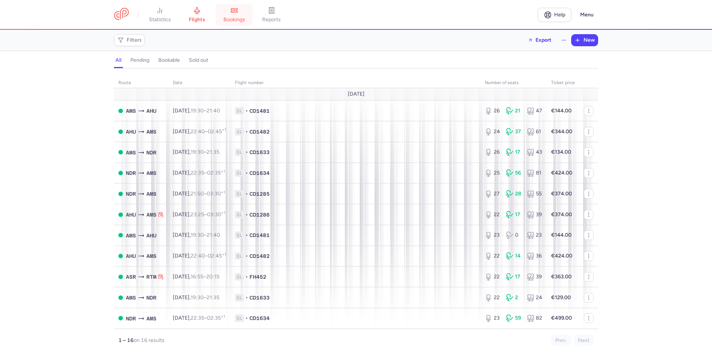
click at [245, 20] on span "bookings" at bounding box center [234, 19] width 22 height 7
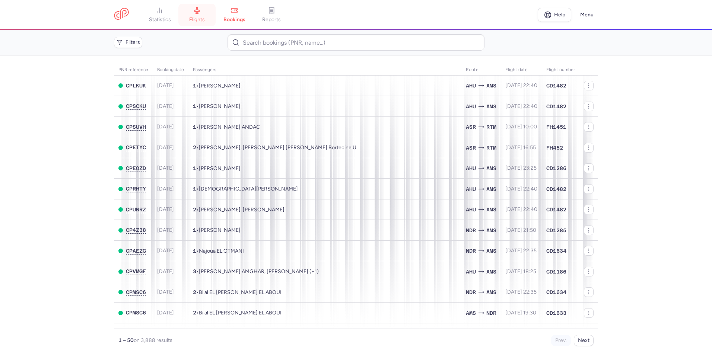
click at [207, 23] on link "flights" at bounding box center [196, 15] width 37 height 16
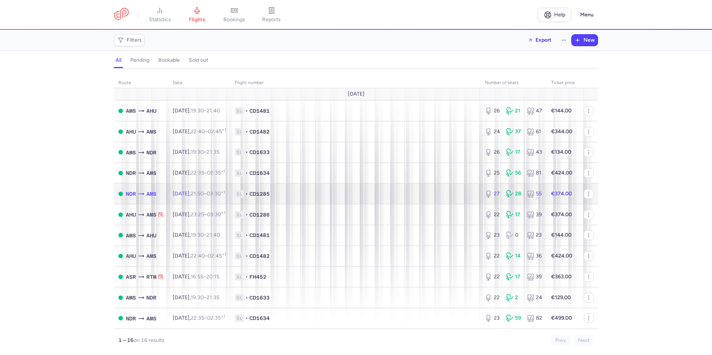
click at [351, 197] on span "1L • CD1285" at bounding box center [355, 193] width 241 height 7
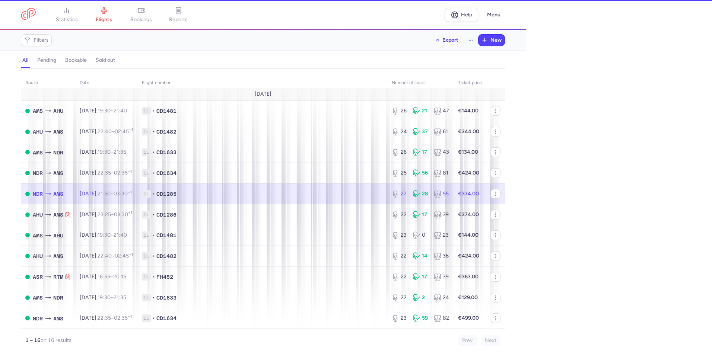
select select "days"
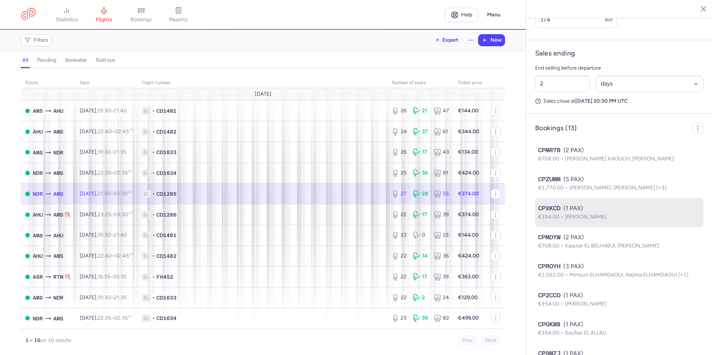
scroll to position [535, 0]
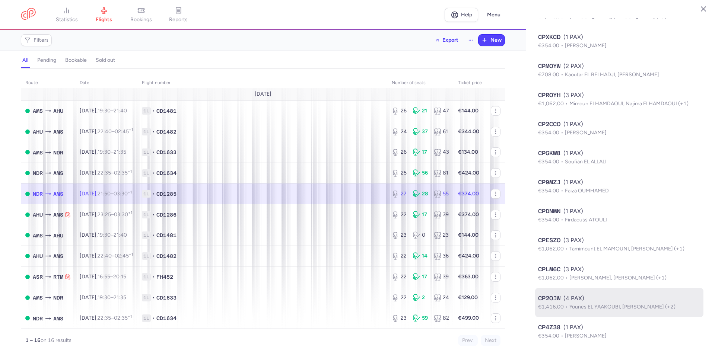
click at [599, 311] on p "€1,416.00 Younes EL YAAKOUBI, [PERSON_NAME] (+2)" at bounding box center [619, 307] width 162 height 8
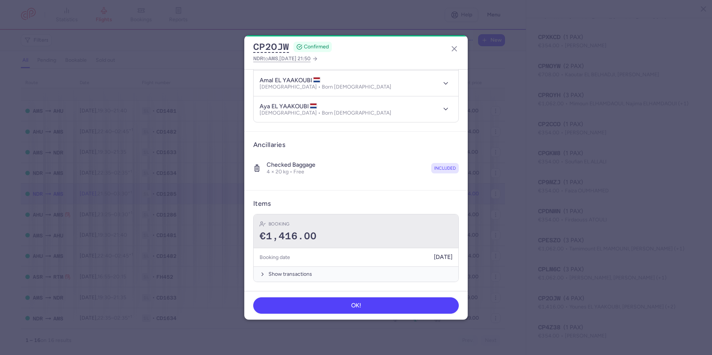
click at [374, 231] on div "€1,416.00" at bounding box center [356, 236] width 193 height 11
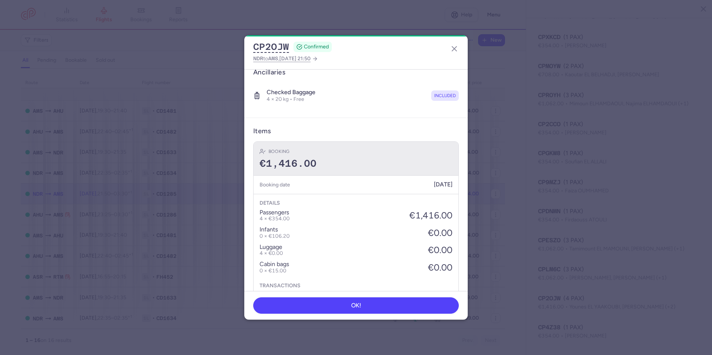
scroll to position [247, 0]
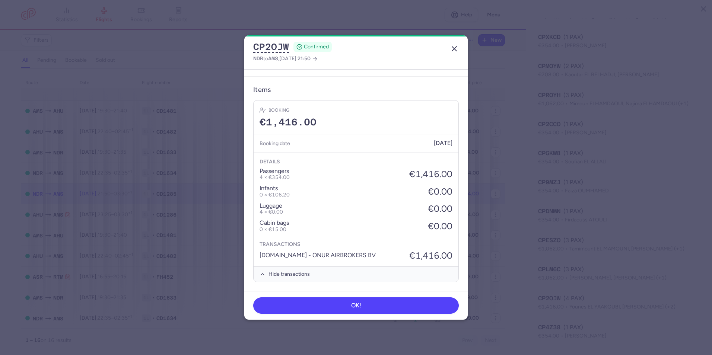
click at [452, 52] on icon "button" at bounding box center [454, 48] width 9 height 9
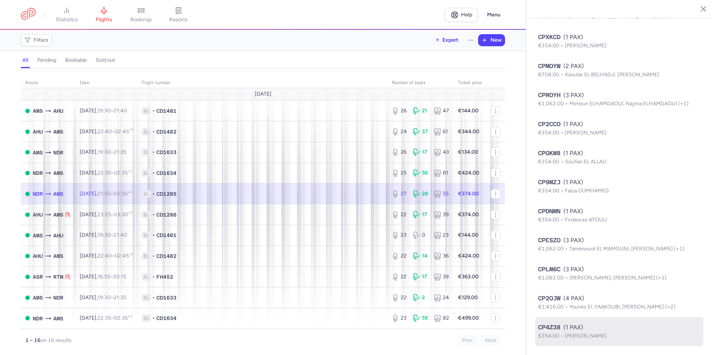
click at [589, 329] on div "CP4Z38 (1 PAX)" at bounding box center [619, 327] width 162 height 9
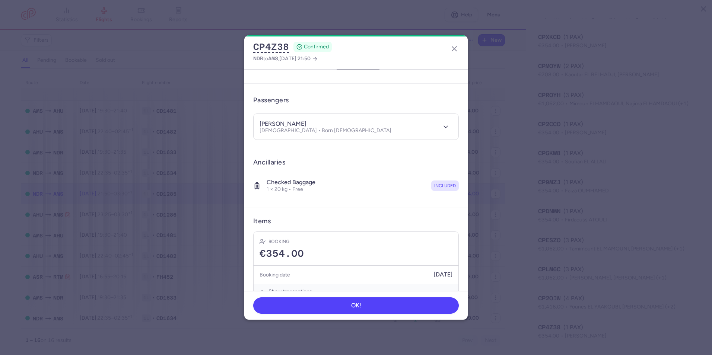
scroll to position [55, 0]
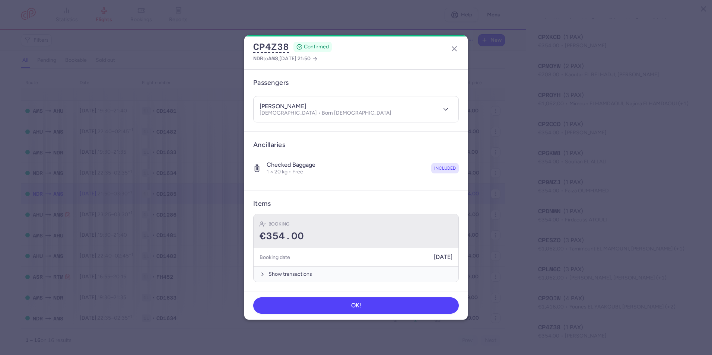
click at [399, 229] on div "Booking €354.00" at bounding box center [356, 232] width 205 height 34
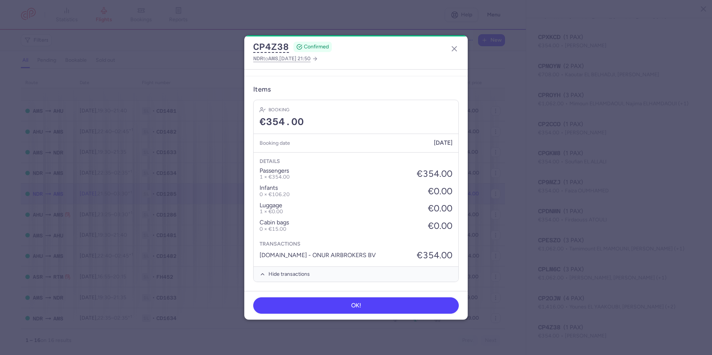
scroll to position [0, 0]
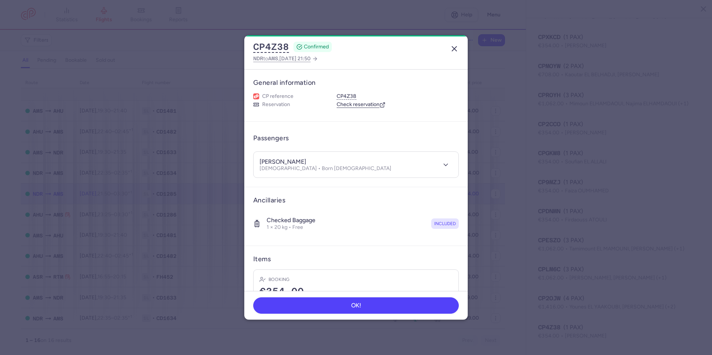
click at [456, 46] on icon "button" at bounding box center [454, 48] width 9 height 9
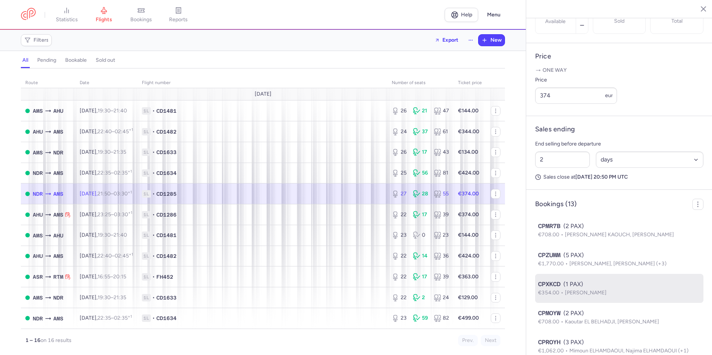
scroll to position [311, 0]
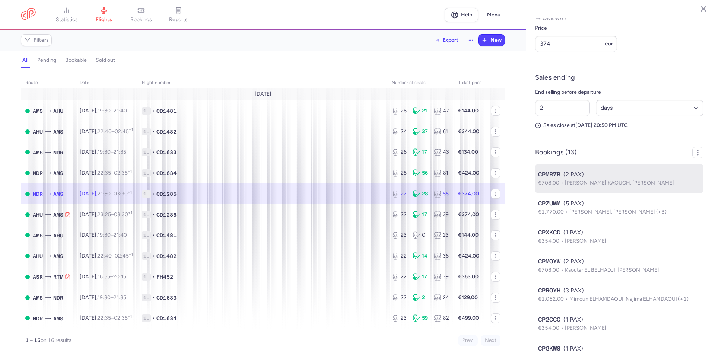
click at [599, 218] on li "CPMR7B (2 PAX) €708.00 [PERSON_NAME] KAOUCH, [PERSON_NAME]" at bounding box center [619, 207] width 168 height 29
click at [572, 186] on span "[PERSON_NAME] KAOUCH, [PERSON_NAME]" at bounding box center [619, 183] width 109 height 6
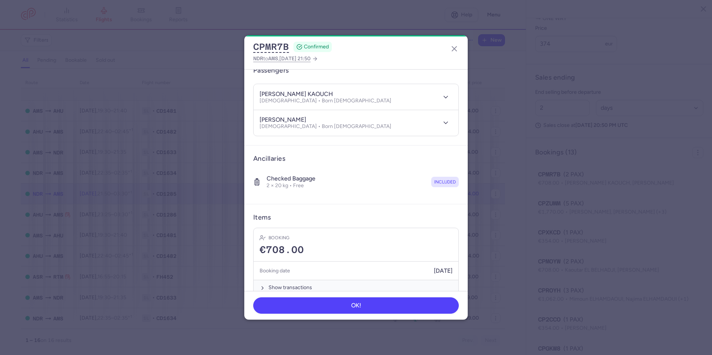
scroll to position [82, 0]
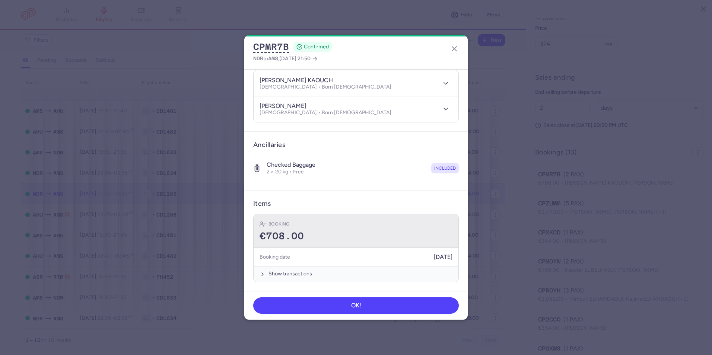
click at [375, 254] on div "Booking date [DATE]" at bounding box center [356, 257] width 193 height 9
click at [376, 241] on div "€708.00" at bounding box center [356, 236] width 193 height 11
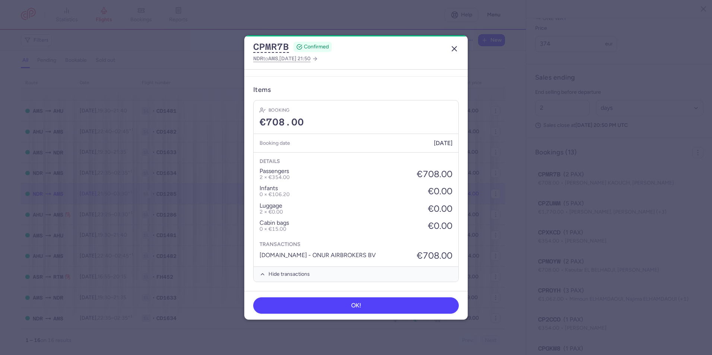
click at [453, 52] on icon "button" at bounding box center [454, 48] width 9 height 9
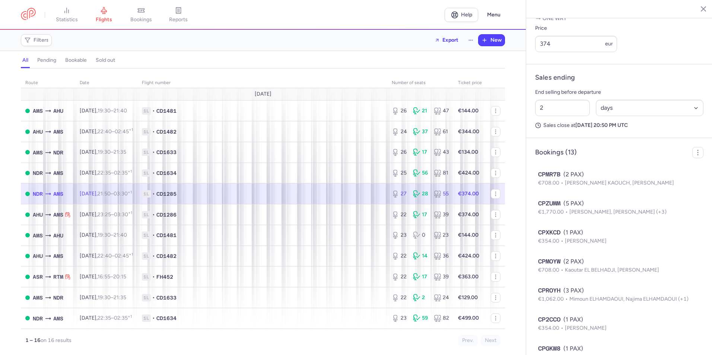
scroll to position [535, 0]
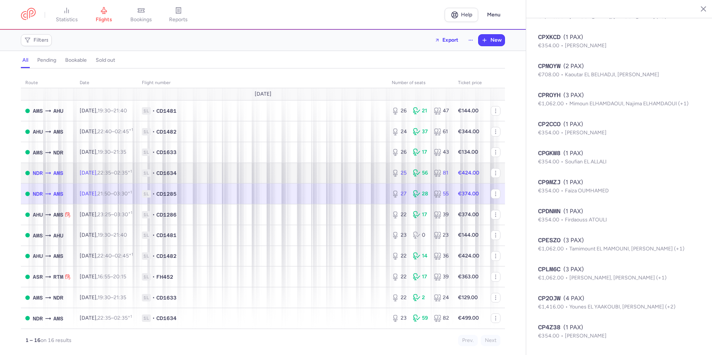
click at [137, 165] on td "[DATE] 22:35 – 02:35 +1" at bounding box center [106, 173] width 62 height 21
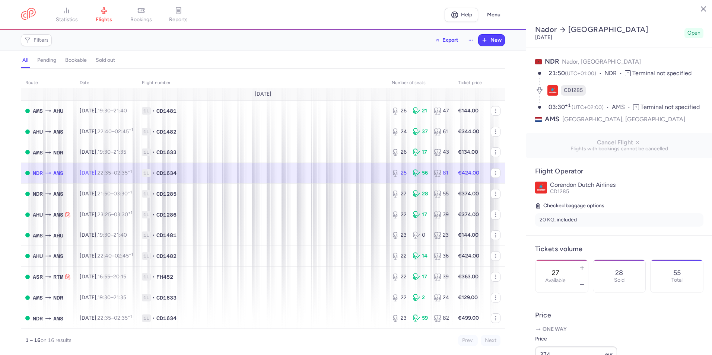
type input "25"
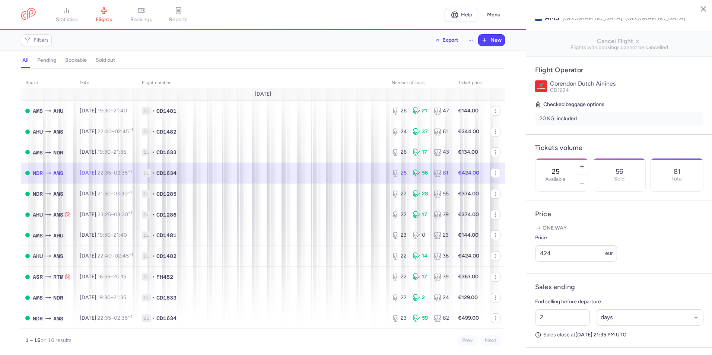
scroll to position [112, 0]
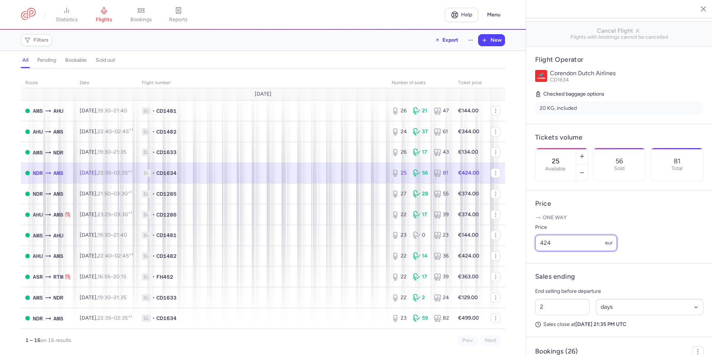
drag, startPoint x: 562, startPoint y: 263, endPoint x: 532, endPoint y: 263, distance: 30.9
click at [532, 263] on article "Price One way Price 424 eur" at bounding box center [619, 227] width 186 height 73
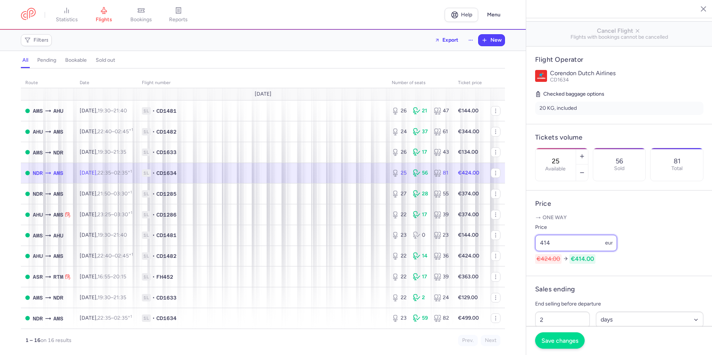
type input "414"
click at [567, 335] on button "Save changes" at bounding box center [560, 341] width 50 height 16
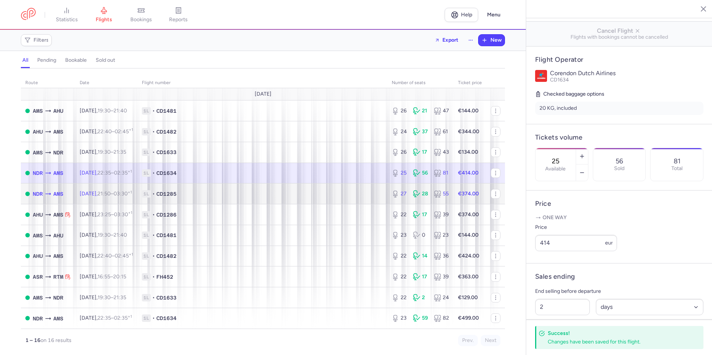
click at [330, 197] on span "1L • CD1285" at bounding box center [262, 193] width 241 height 7
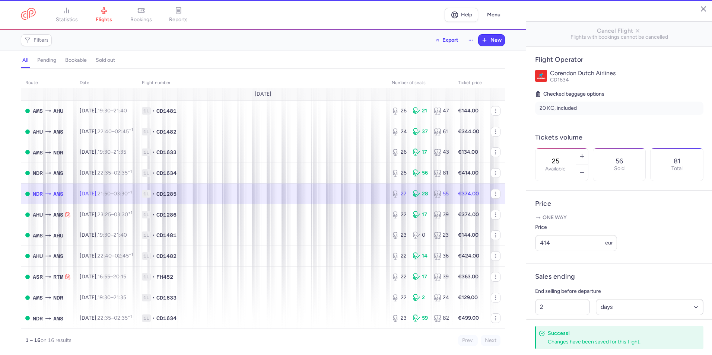
type input "27"
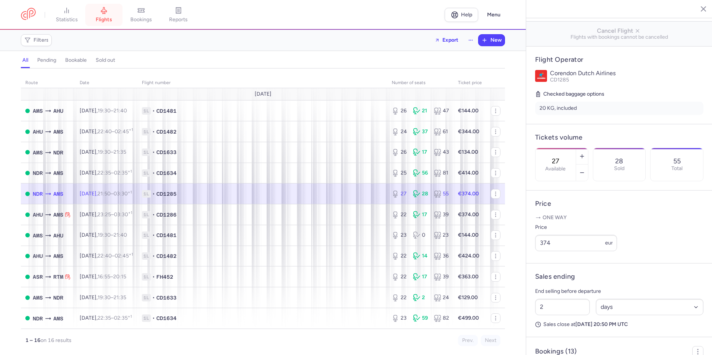
click at [101, 9] on link "flights" at bounding box center [103, 15] width 37 height 16
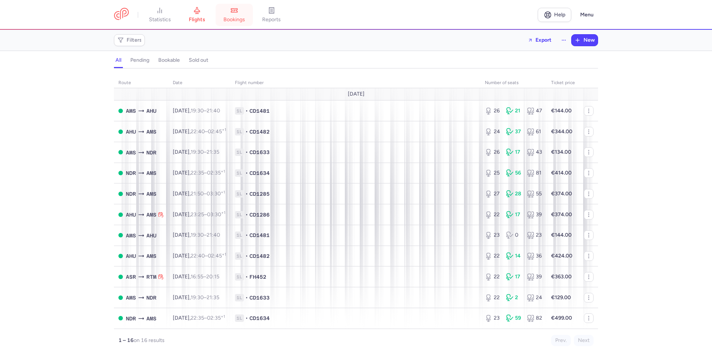
click at [236, 10] on icon at bounding box center [235, 10] width 2 height 0
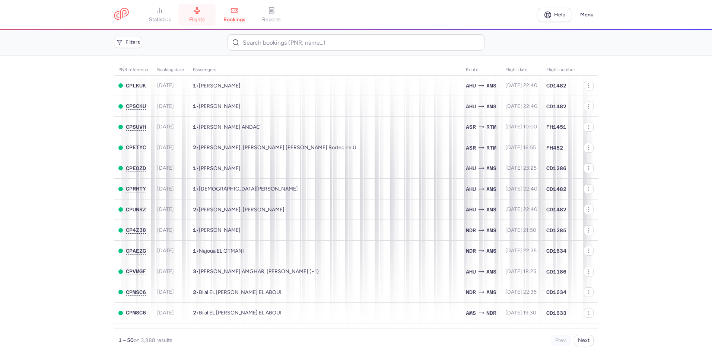
click at [200, 12] on icon at bounding box center [196, 10] width 7 height 7
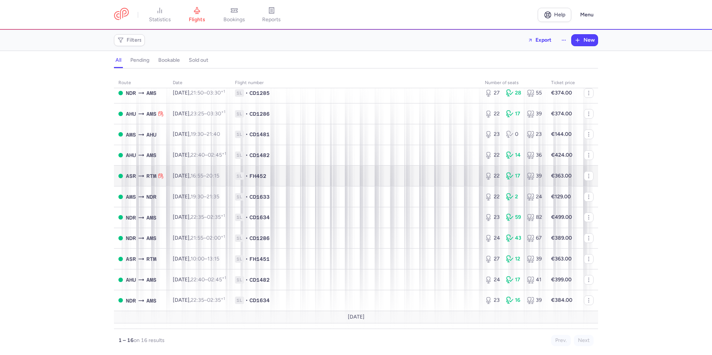
scroll to position [112, 0]
